Goal: Task Accomplishment & Management: Manage account settings

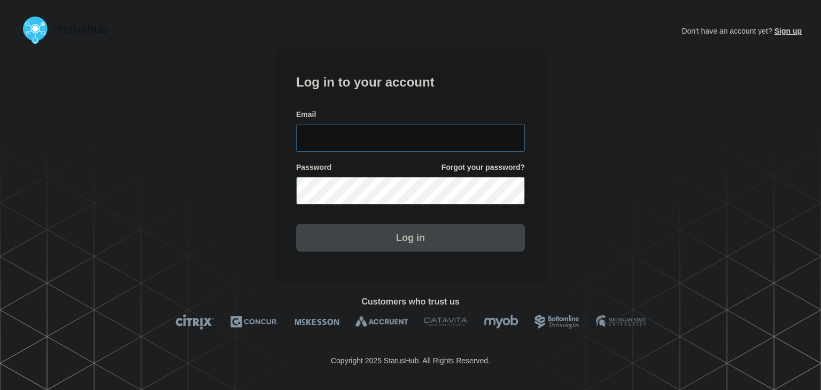
type input "amanda.mckeehan@conexon.us"
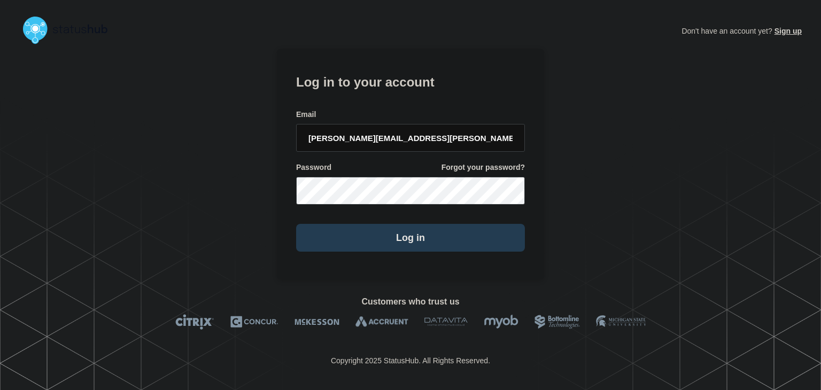
click at [330, 244] on button "Log in" at bounding box center [410, 238] width 229 height 28
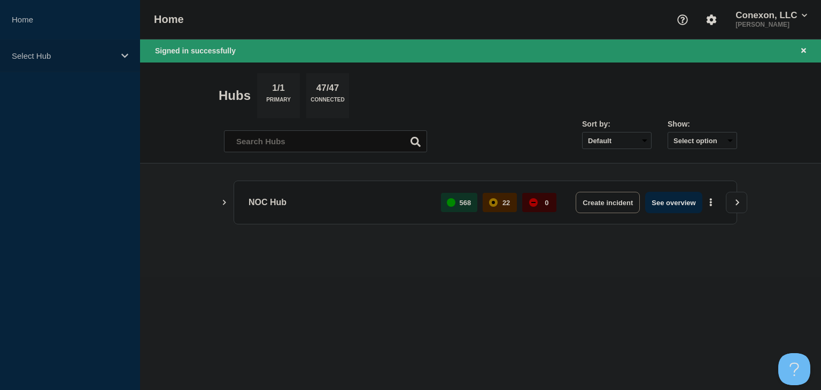
click at [99, 58] on p "Select Hub" at bounding box center [63, 55] width 103 height 9
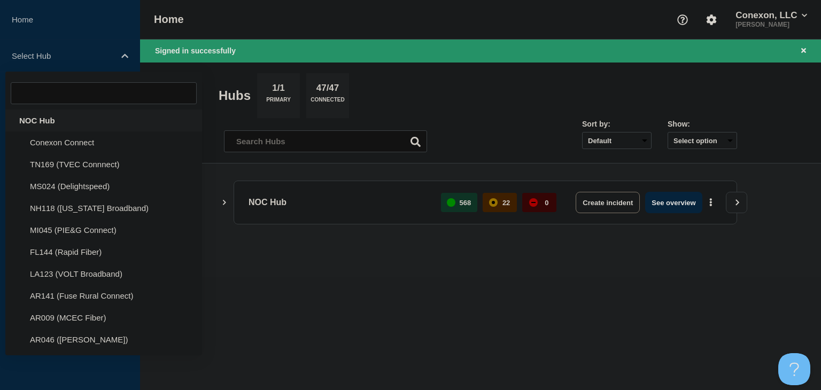
click at [58, 123] on div "NOC Hub" at bounding box center [103, 121] width 197 height 22
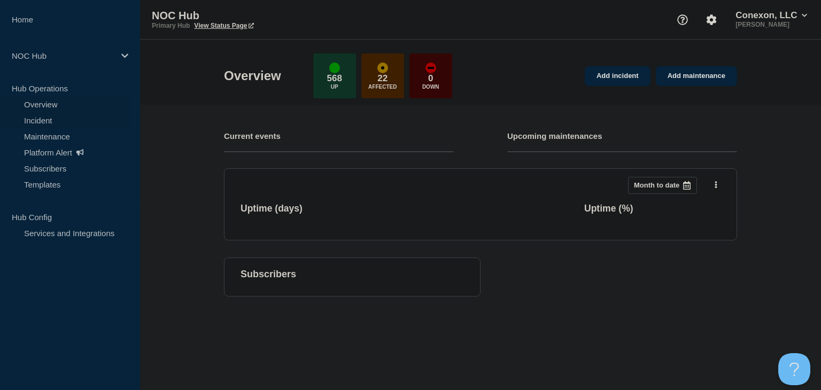
click at [56, 119] on link "Incident" at bounding box center [64, 120] width 129 height 16
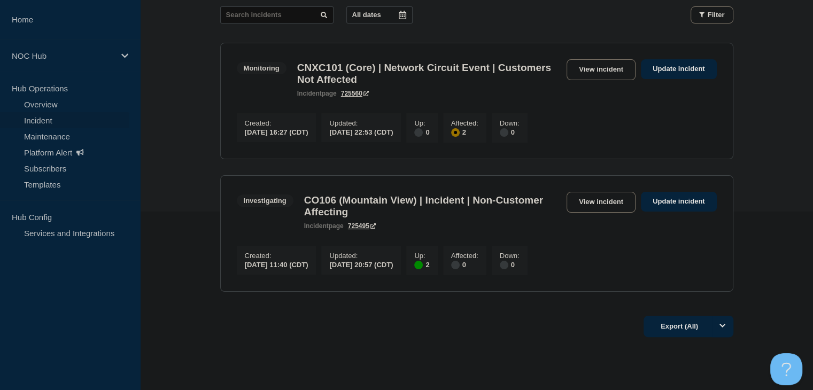
scroll to position [160, 0]
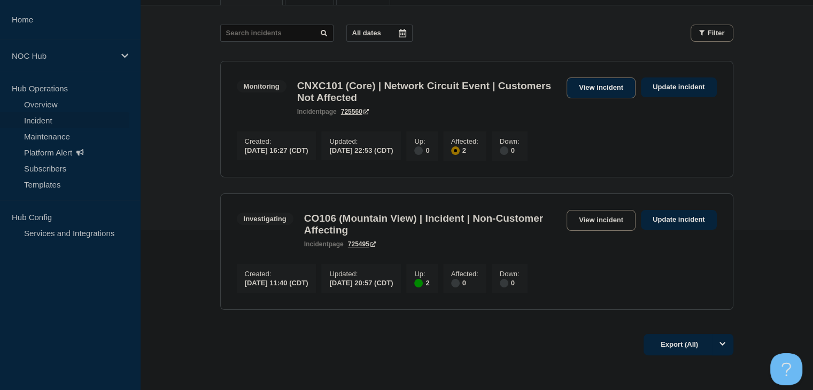
click at [573, 73] on section "Monitoring CNXC101 (Core) | Network Circuit Event | Customers Not Affected inci…" at bounding box center [476, 119] width 513 height 117
click at [573, 86] on link "View incident" at bounding box center [601, 88] width 69 height 21
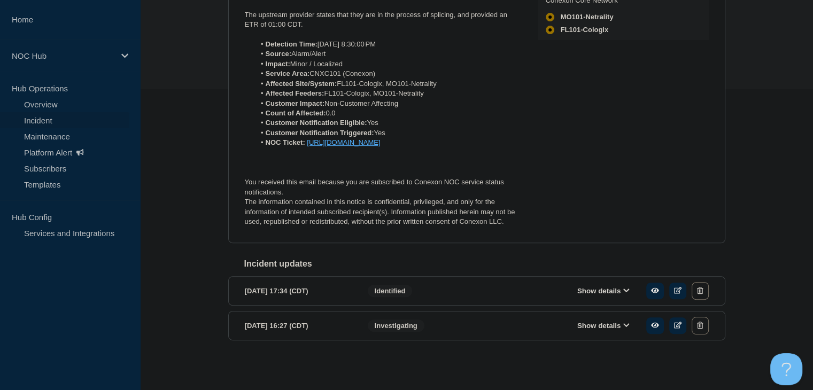
scroll to position [330, 0]
click at [593, 321] on button "Show details" at bounding box center [603, 325] width 59 height 9
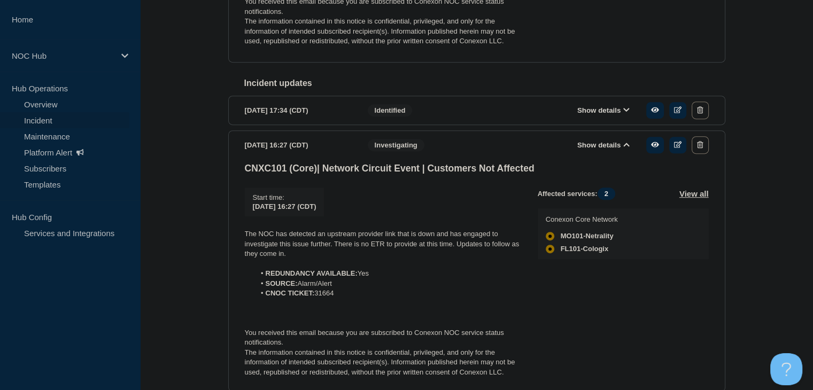
scroll to position [544, 0]
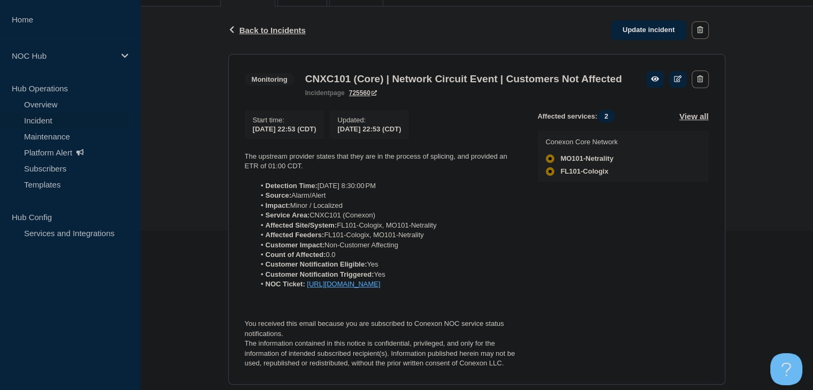
scroll to position [10, 0]
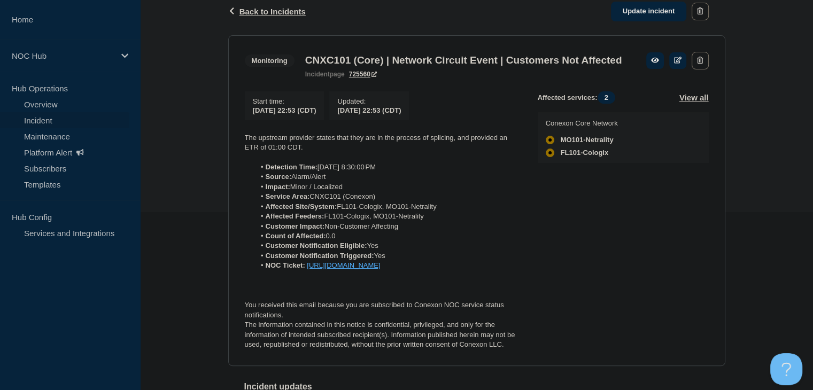
scroll to position [224, 0]
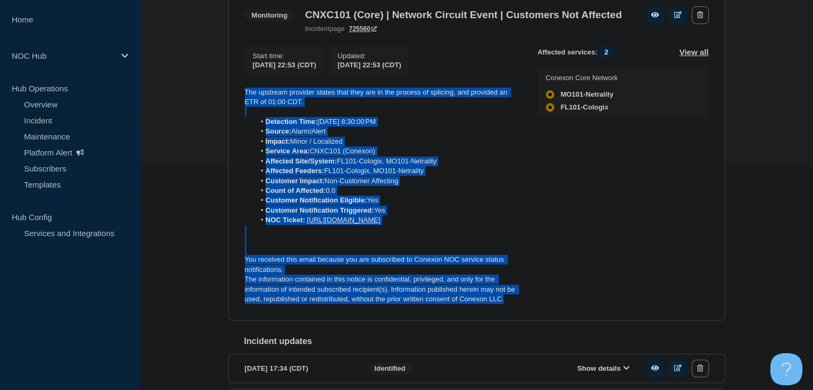
drag, startPoint x: 511, startPoint y: 332, endPoint x: 243, endPoint y: 111, distance: 347.2
click at [243, 111] on section "Monitoring CNXC101 (Core) | Network Circuit Event | Customers Not Affected inci…" at bounding box center [476, 156] width 497 height 332
copy div "The upstream provider states that they are in the process of splicing, and prov…"
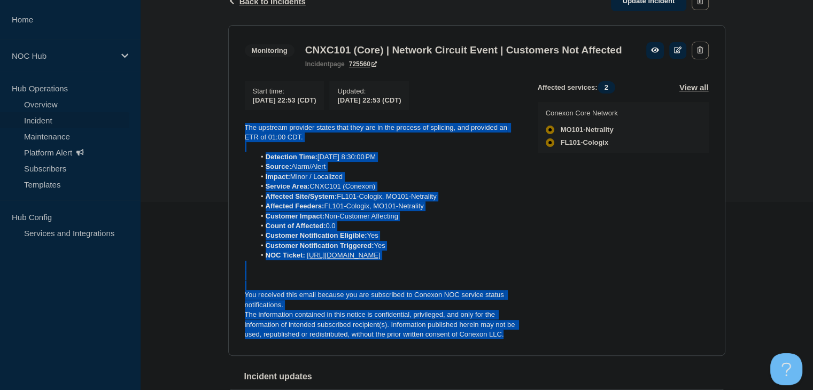
scroll to position [170, 0]
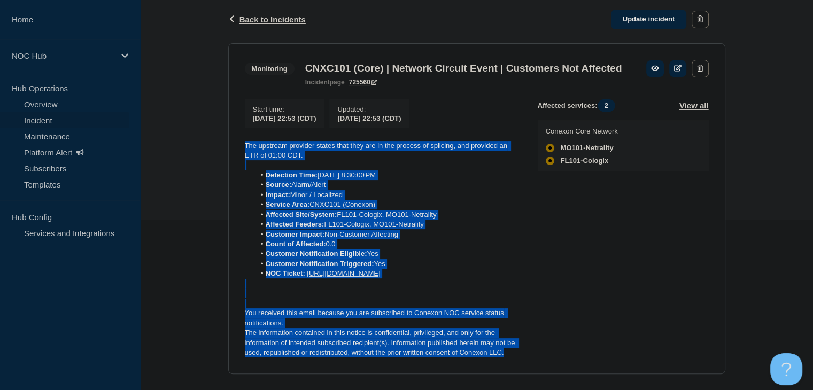
click at [362, 298] on p at bounding box center [383, 294] width 276 height 10
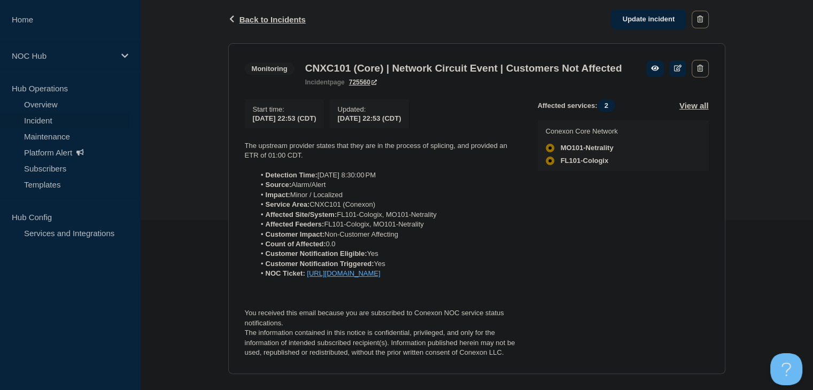
click at [307, 278] on link "https://noc.support.conexon.us/servicedesk/customer/portal/4/CNOC-31664" at bounding box center [343, 274] width 73 height 8
click at [652, 24] on link "Update incident" at bounding box center [649, 20] width 76 height 20
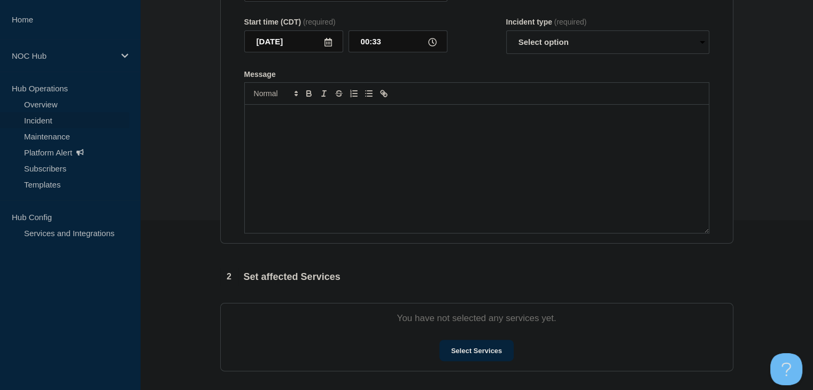
type input "CNXC101 (Core) | Network Circuit Event | Customers Not Affected"
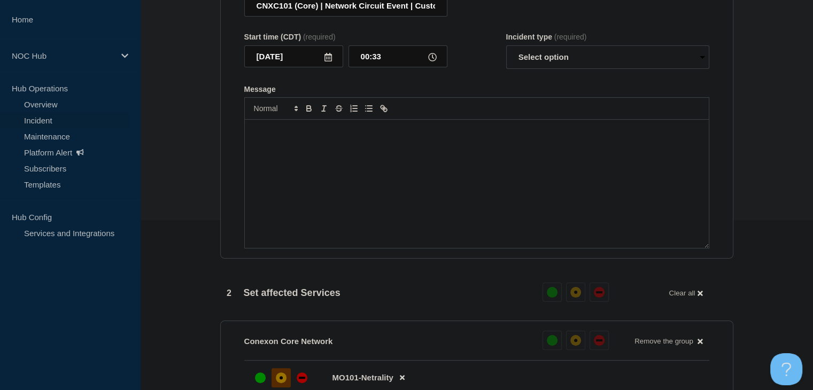
click at [398, 214] on div "Message" at bounding box center [477, 184] width 464 height 128
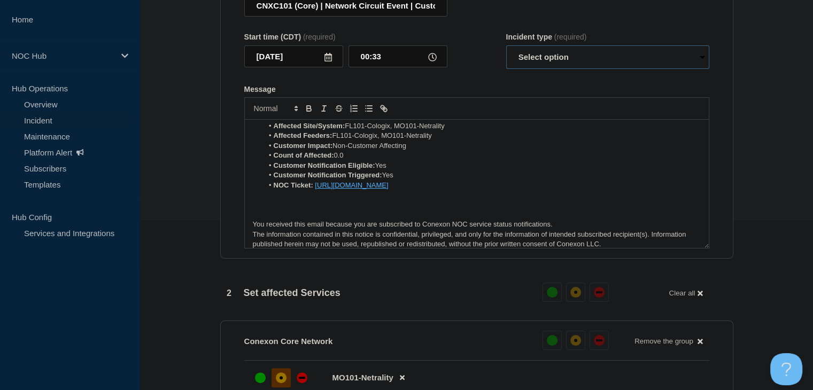
click at [556, 65] on select "Select option Investigating Identified Monitoring Resolved" at bounding box center [607, 57] width 203 height 24
select select "resolved"
click at [506, 51] on select "Select option Investigating Identified Monitoring Resolved" at bounding box center [607, 57] width 203 height 24
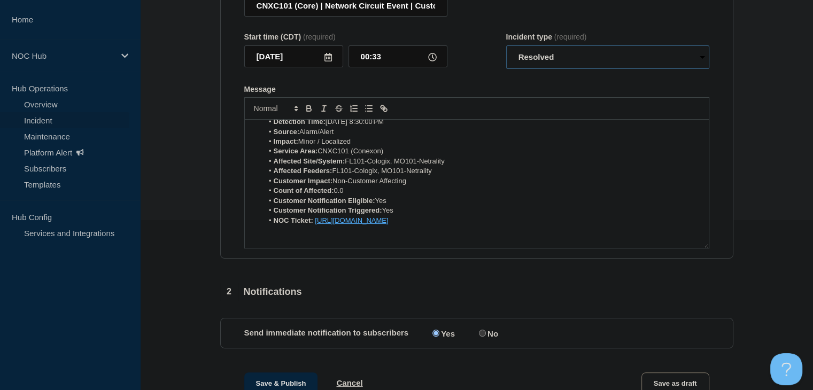
scroll to position [0, 0]
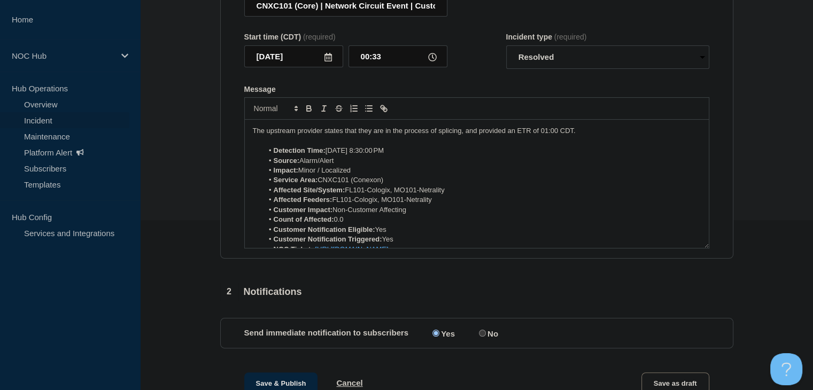
click at [511, 136] on p "The upstream provider states that they are in the process of splicing, and prov…" at bounding box center [477, 131] width 448 height 10
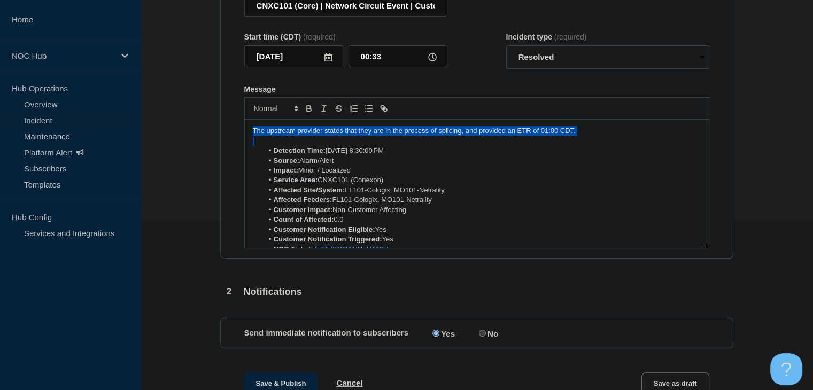
click at [511, 136] on p "The upstream provider states that they are in the process of splicing, and prov…" at bounding box center [477, 131] width 448 height 10
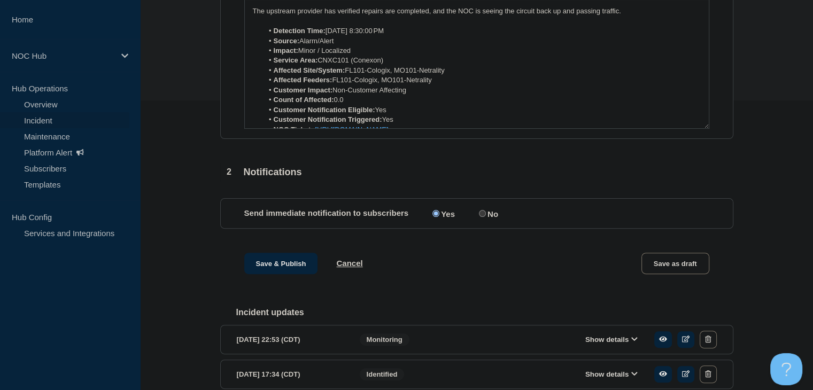
scroll to position [381, 0]
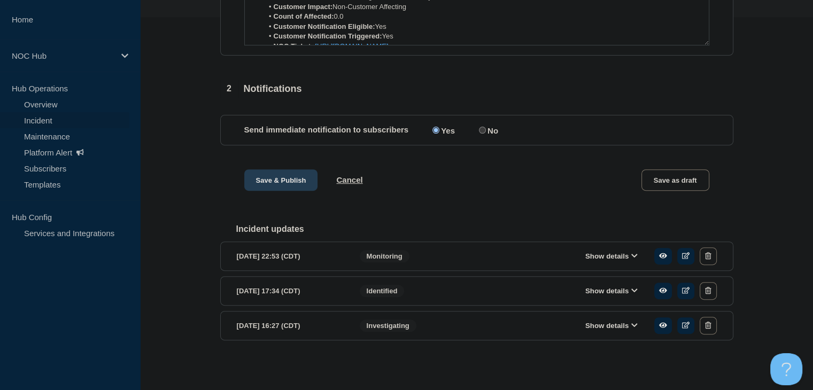
click at [272, 178] on button "Save & Publish" at bounding box center [281, 180] width 74 height 21
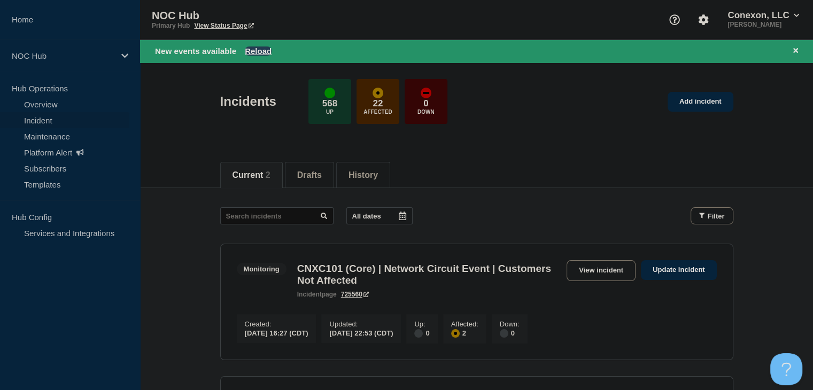
click at [252, 55] on button "Reload" at bounding box center [258, 51] width 27 height 9
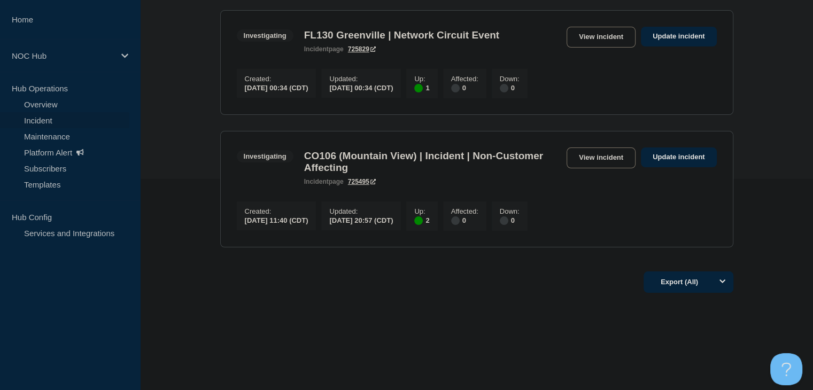
scroll to position [107, 0]
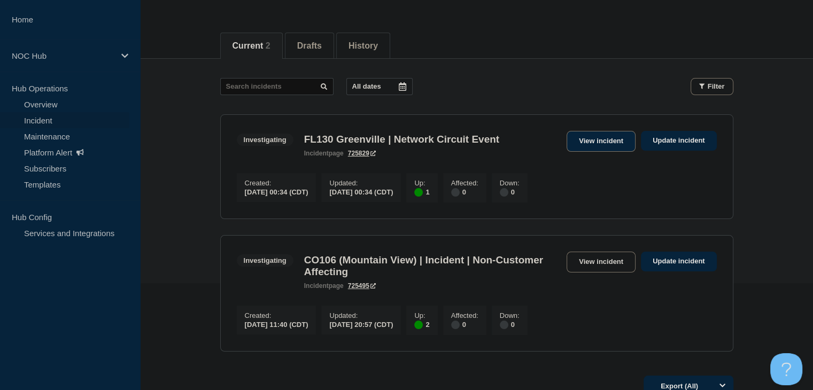
click at [611, 132] on link "View incident" at bounding box center [601, 141] width 69 height 21
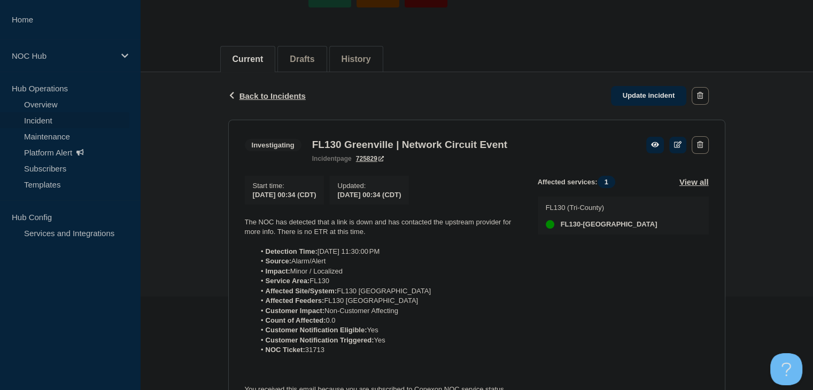
scroll to position [190, 0]
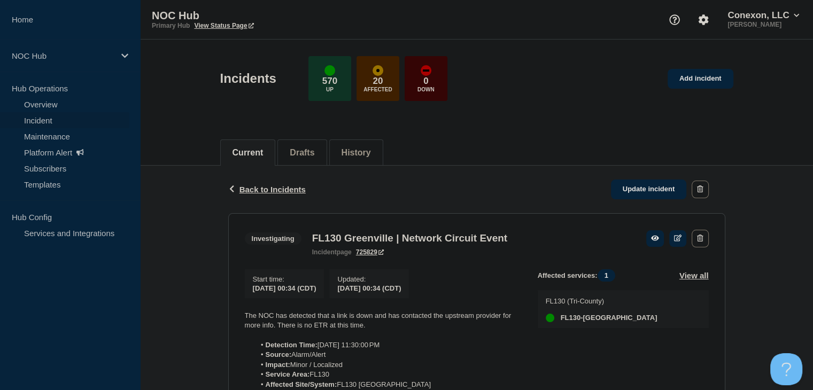
click at [43, 125] on link "Incident" at bounding box center [64, 120] width 129 height 16
